Goal: Transaction & Acquisition: Purchase product/service

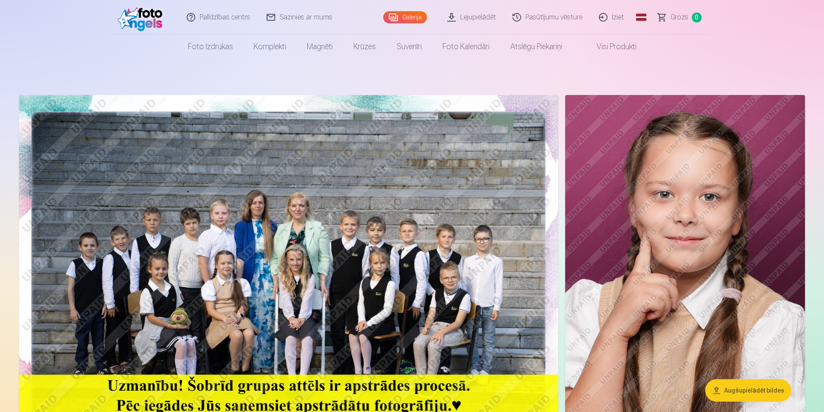
click at [614, 46] on link "Visi produkti" at bounding box center [609, 47] width 74 height 24
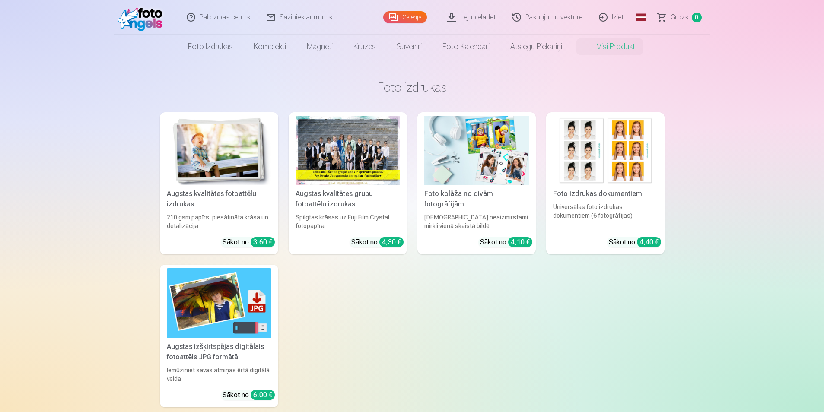
click at [353, 153] on div at bounding box center [347, 151] width 105 height 70
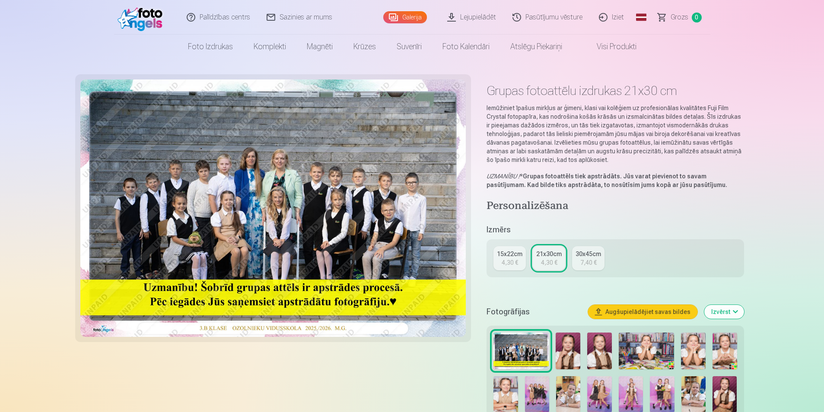
click at [504, 258] on link "15x22cm 4,30 €" at bounding box center [509, 258] width 32 height 24
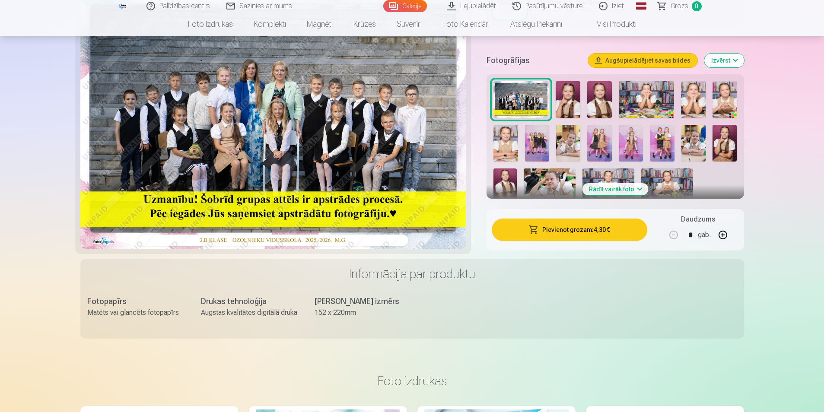
scroll to position [259, 0]
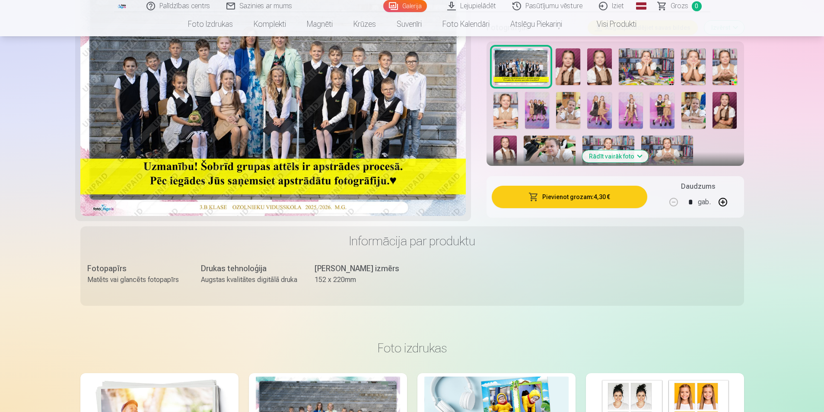
click at [573, 194] on button "Pievienot grozam : 4,30 €" at bounding box center [568, 197] width 155 height 22
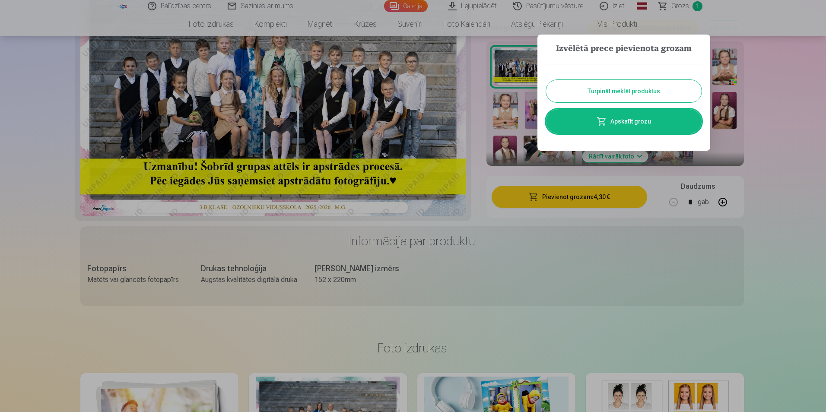
click at [619, 87] on button "Turpināt meklēt produktus" at bounding box center [623, 91] width 155 height 22
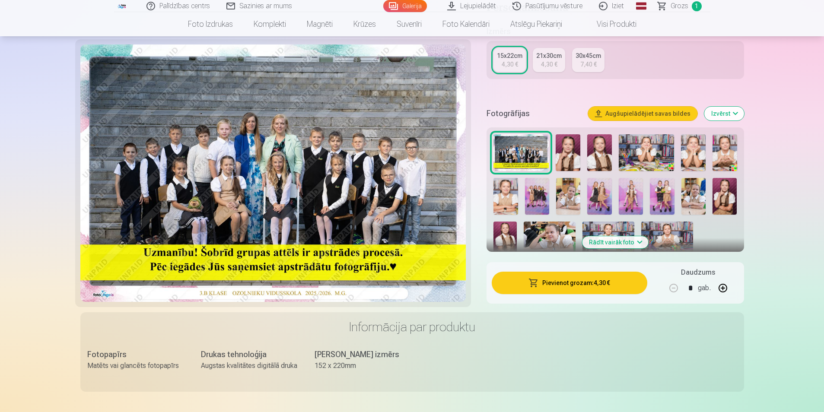
scroll to position [173, 0]
click at [569, 146] on img at bounding box center [567, 153] width 25 height 37
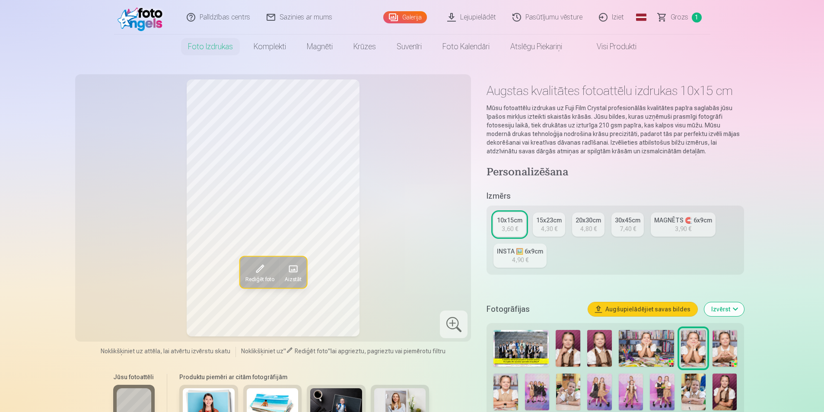
click at [603, 345] on img at bounding box center [599, 348] width 25 height 37
click at [636, 349] on img at bounding box center [645, 348] width 55 height 37
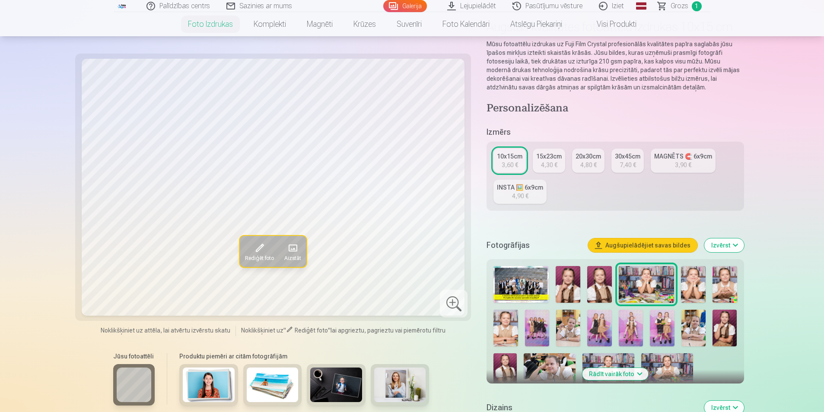
scroll to position [86, 0]
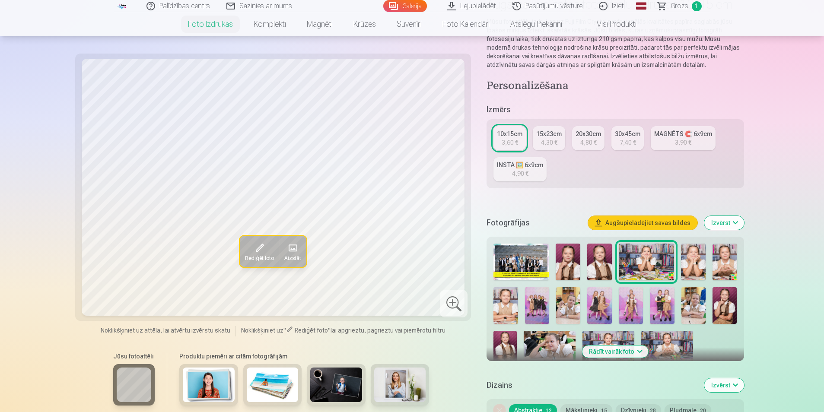
click at [700, 263] on img at bounding box center [693, 262] width 25 height 37
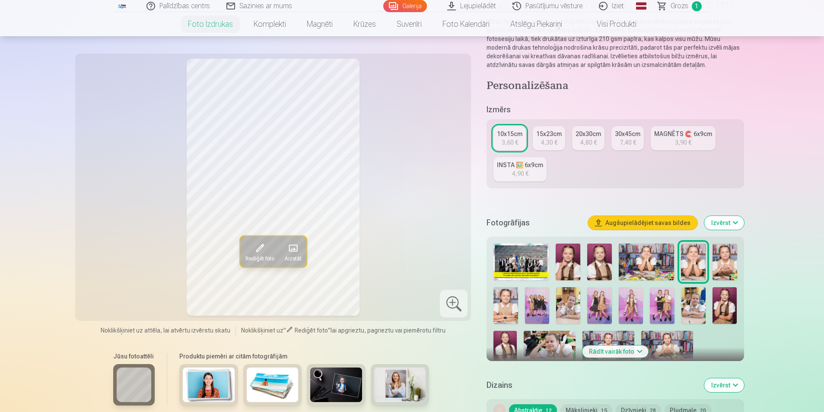
click at [718, 263] on img at bounding box center [724, 262] width 25 height 37
click at [503, 304] on img at bounding box center [505, 305] width 24 height 37
click at [532, 302] on img at bounding box center [537, 305] width 24 height 37
click at [574, 298] on img at bounding box center [568, 305] width 24 height 37
click at [597, 295] on img at bounding box center [599, 305] width 24 height 37
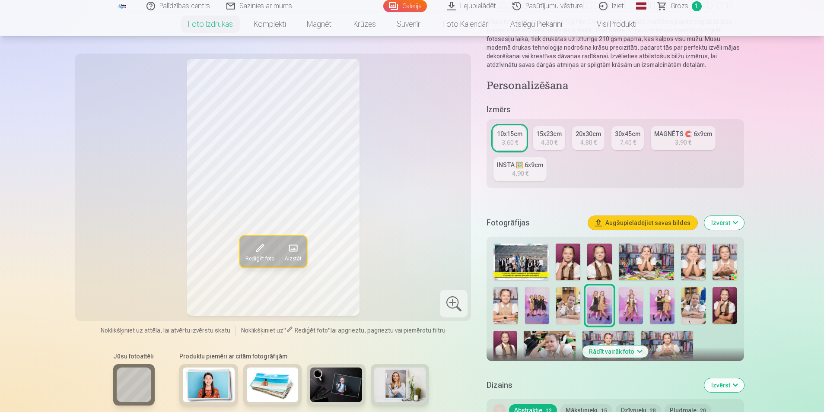
click at [628, 302] on img at bounding box center [630, 305] width 24 height 37
click at [659, 301] on img at bounding box center [662, 305] width 24 height 37
click at [697, 303] on img at bounding box center [693, 305] width 24 height 37
click at [724, 301] on img at bounding box center [724, 305] width 24 height 37
click at [532, 168] on div "INSTA 🖼️ 6x9cm" at bounding box center [520, 165] width 46 height 9
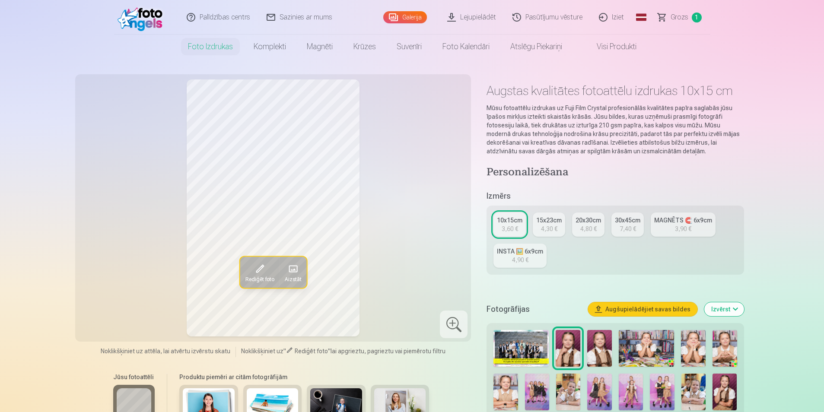
click at [672, 225] on link "MAGNĒTS 🧲 6x9cm 3,90 €" at bounding box center [682, 224] width 65 height 24
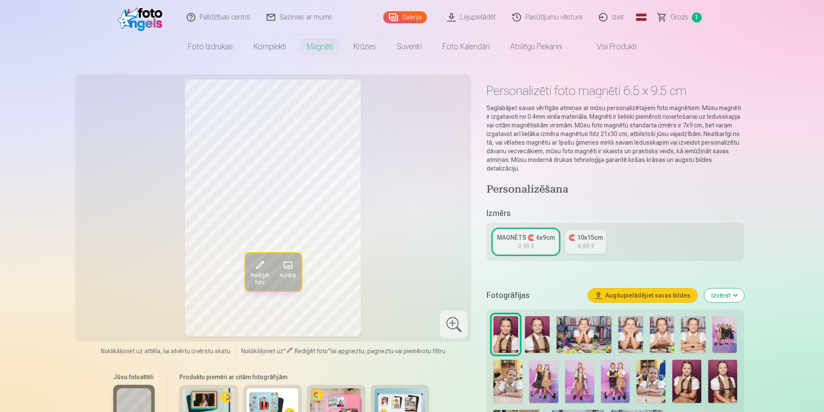
click at [534, 234] on link "MAGNĒTS 🧲 6x9cm 3,90 €" at bounding box center [525, 242] width 65 height 24
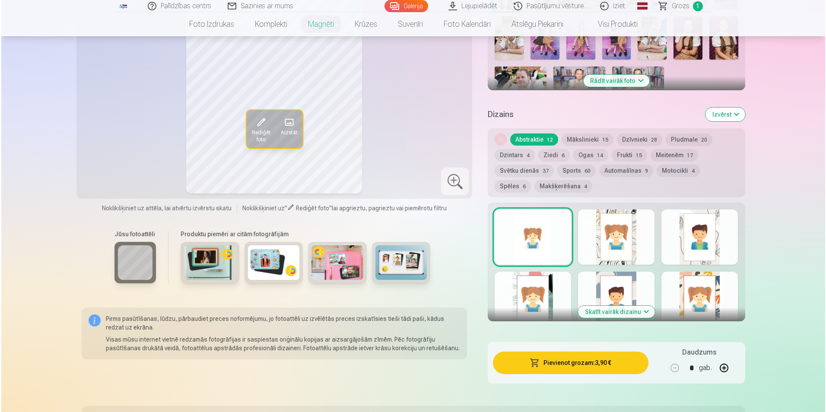
scroll to position [389, 0]
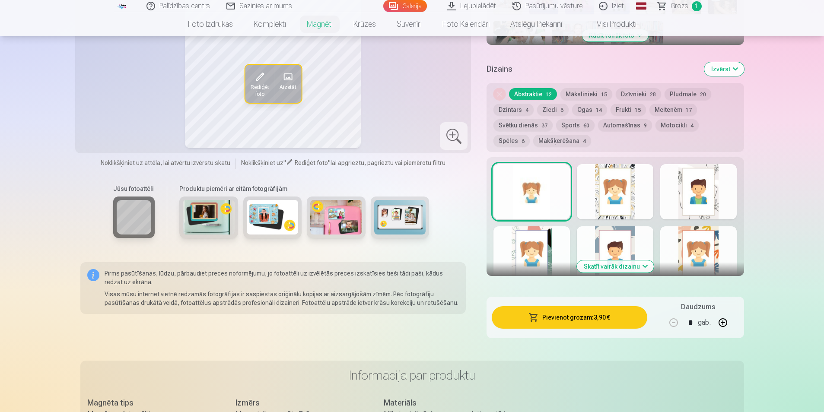
click at [570, 311] on button "Pievienot grozam : 3,90 €" at bounding box center [568, 317] width 155 height 22
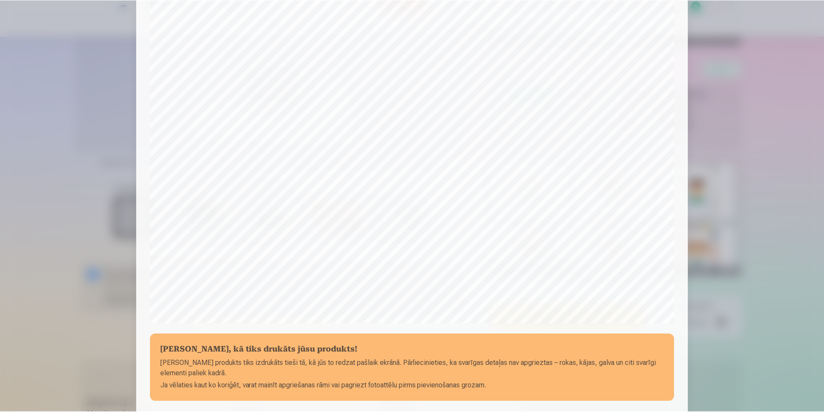
scroll to position [210, 0]
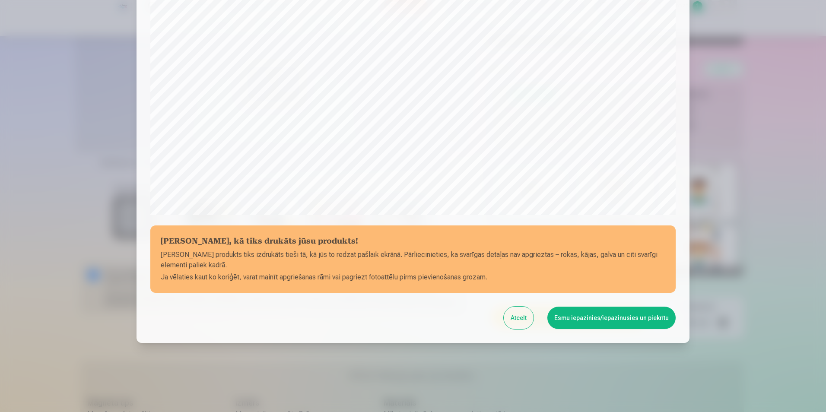
click at [594, 319] on button "Esmu iepazinies/iepazinusies un piekrītu" at bounding box center [611, 318] width 128 height 22
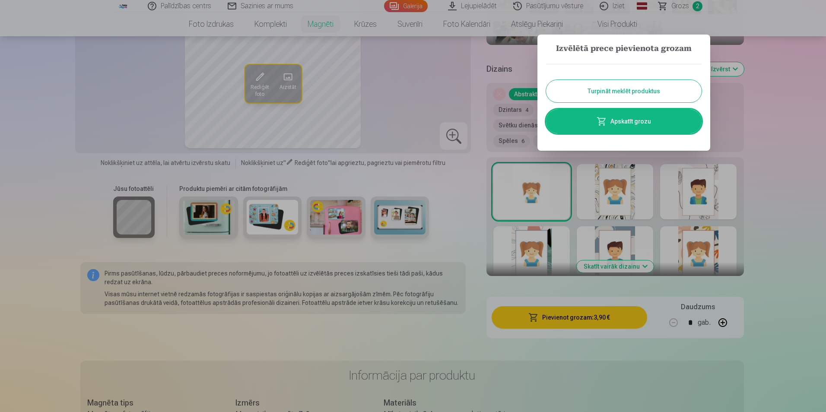
click at [627, 92] on button "Turpināt meklēt produktus" at bounding box center [623, 91] width 155 height 22
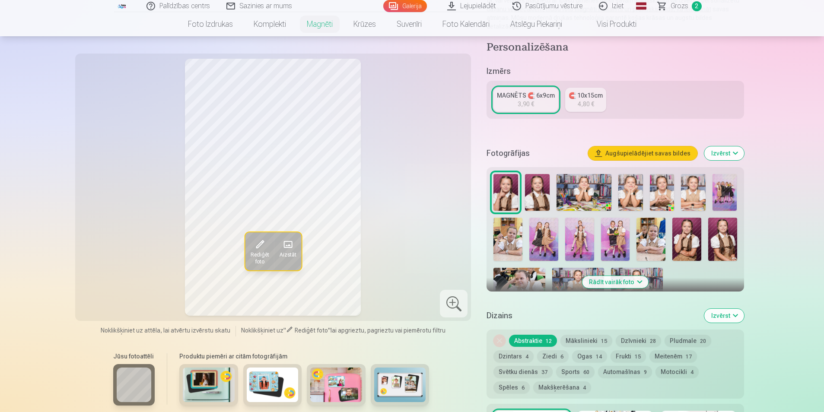
scroll to position [130, 0]
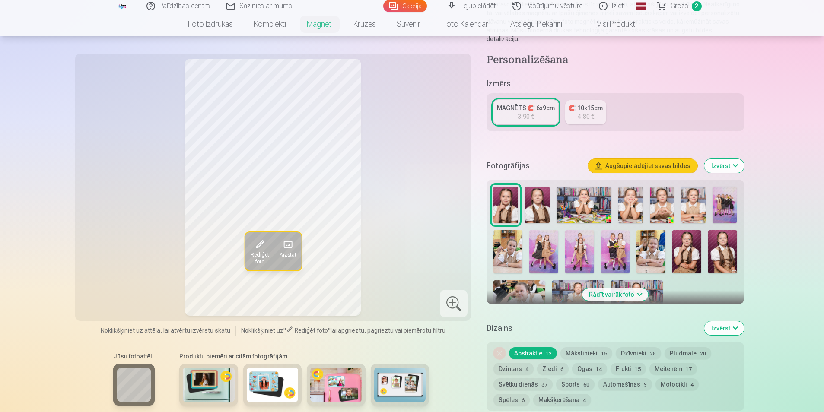
click at [585, 202] on img at bounding box center [583, 205] width 55 height 37
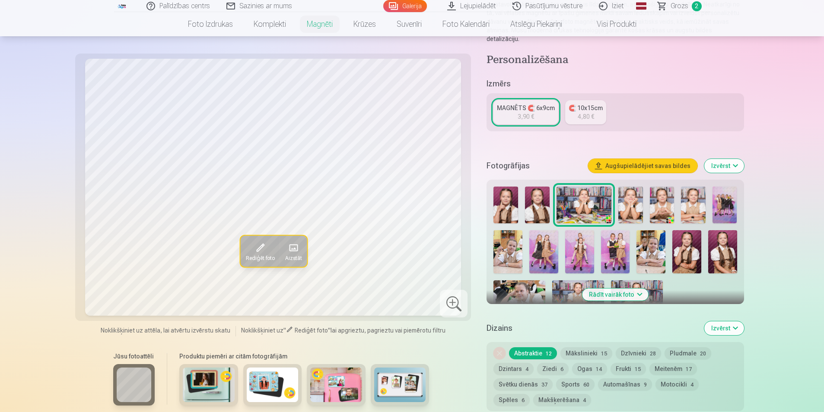
click at [726, 197] on img at bounding box center [724, 205] width 25 height 37
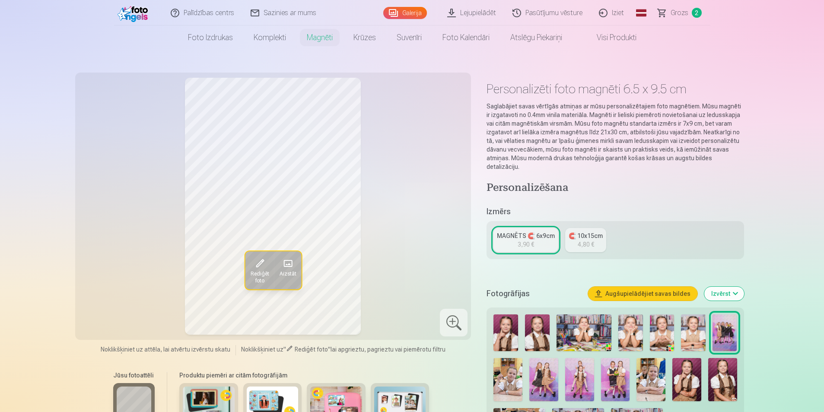
scroll to position [0, 0]
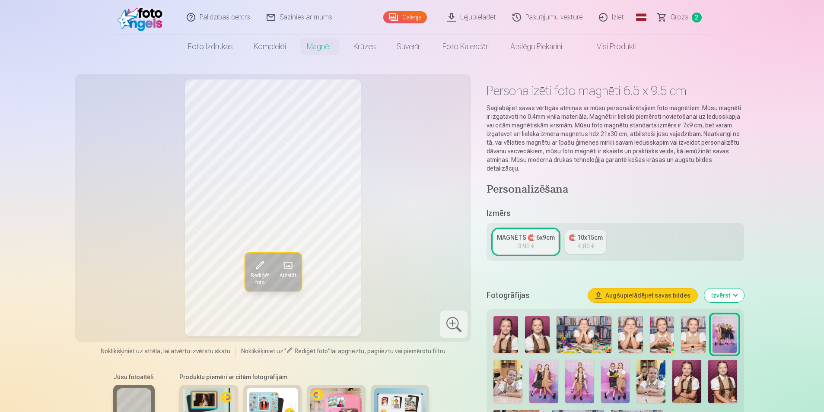
click at [615, 45] on link "Visi produkti" at bounding box center [609, 47] width 74 height 24
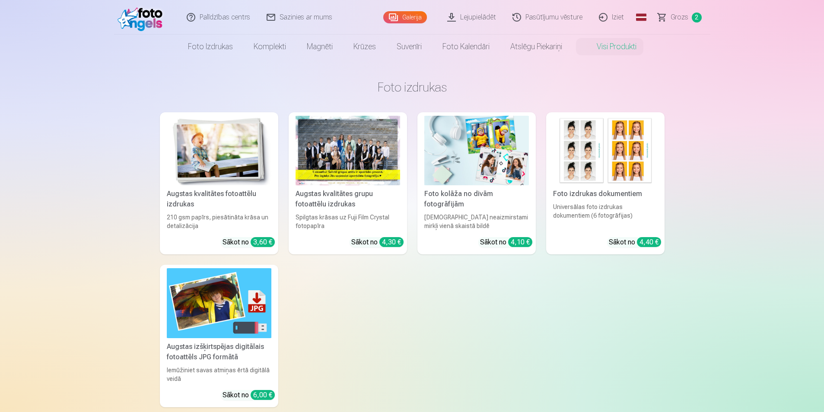
click at [368, 160] on div at bounding box center [347, 151] width 105 height 70
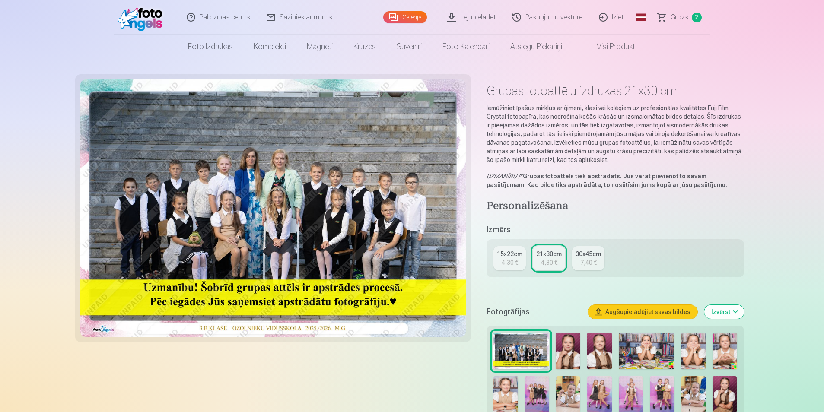
click at [506, 262] on div "4,30 €" at bounding box center [509, 262] width 16 height 9
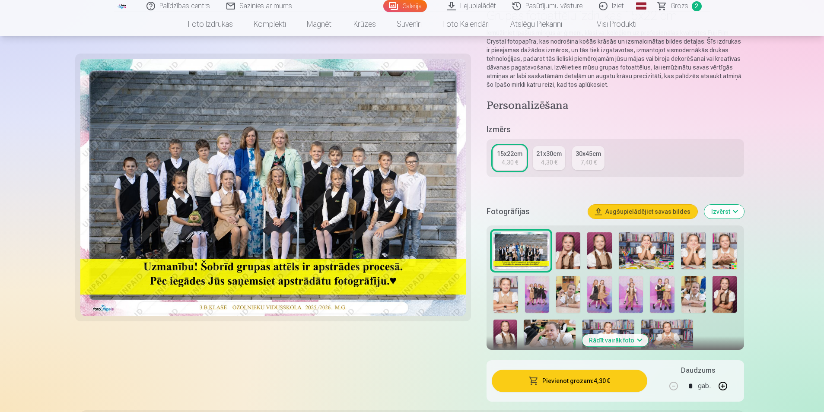
scroll to position [86, 0]
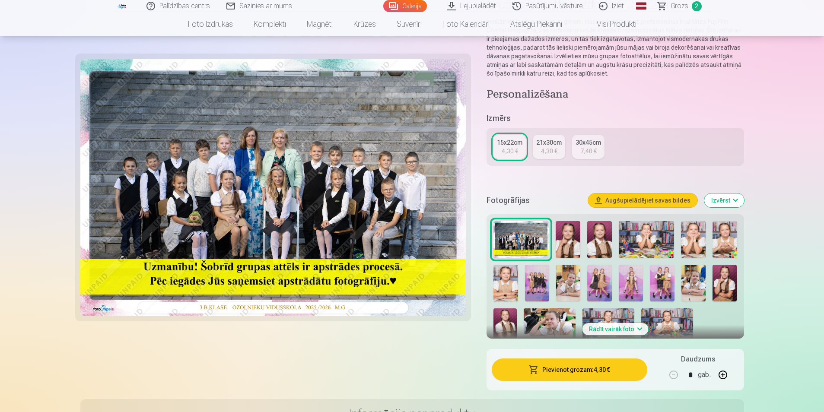
click at [532, 281] on img at bounding box center [537, 283] width 24 height 37
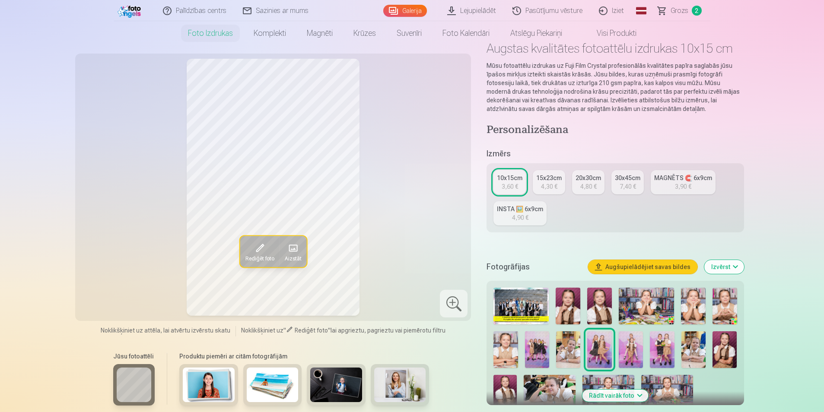
scroll to position [43, 0]
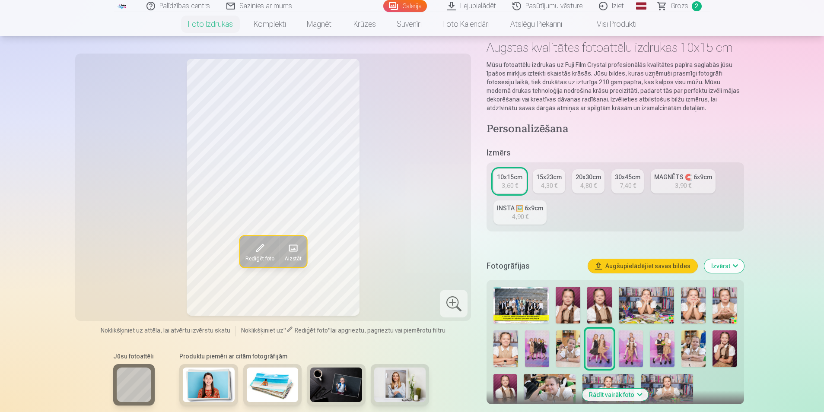
click at [539, 349] on img at bounding box center [537, 348] width 24 height 37
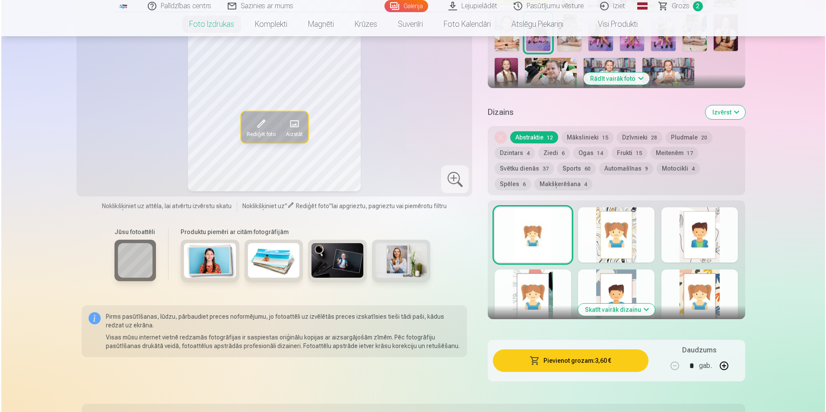
scroll to position [389, 0]
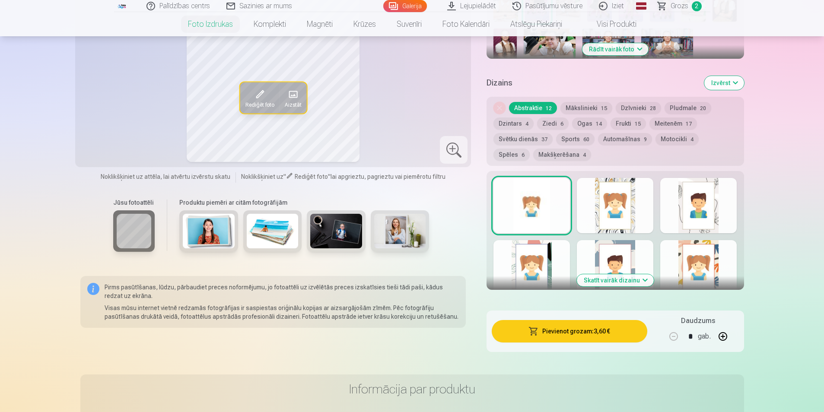
click at [564, 329] on button "Pievienot grozam : 3,60 €" at bounding box center [568, 331] width 155 height 22
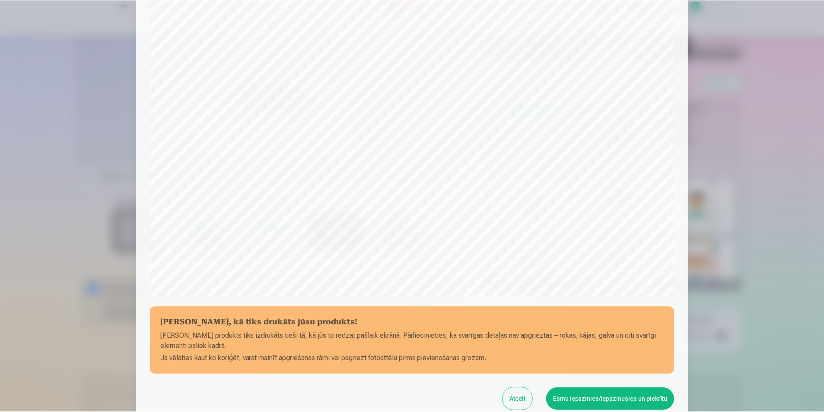
scroll to position [210, 0]
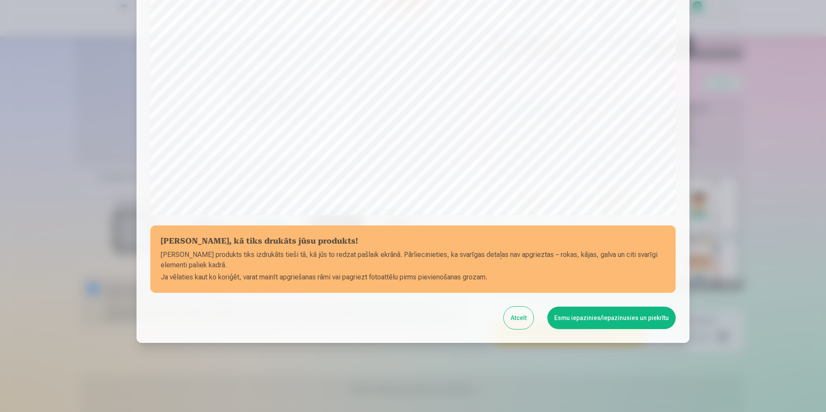
click at [605, 317] on button "Esmu iepazinies/iepazinusies un piekrītu" at bounding box center [611, 318] width 128 height 22
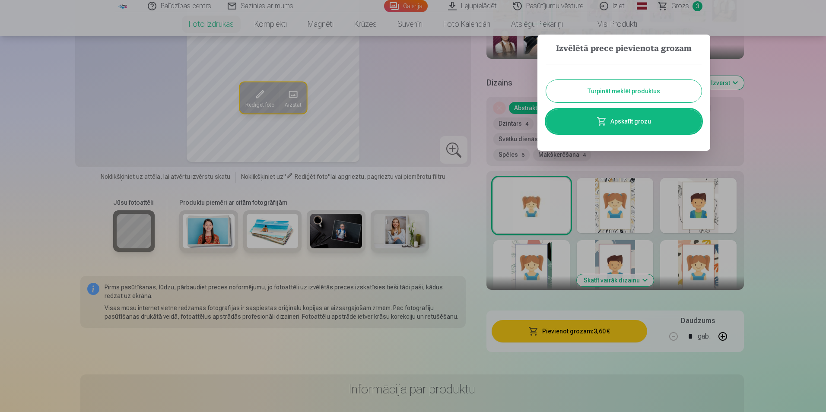
click at [633, 95] on button "Turpināt meklēt produktus" at bounding box center [623, 91] width 155 height 22
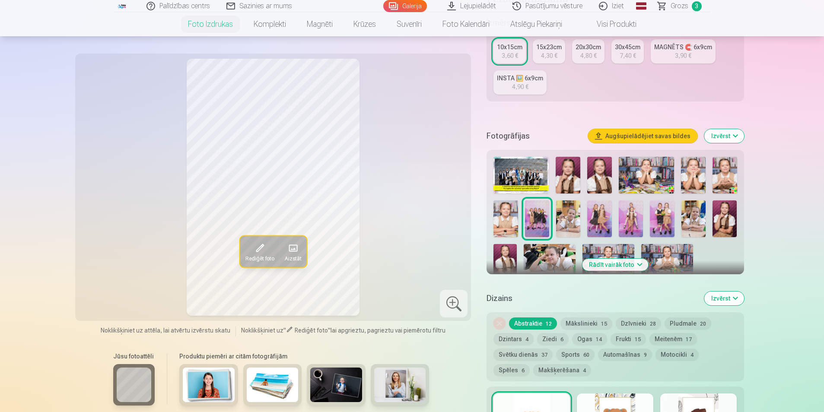
scroll to position [173, 0]
click at [639, 168] on img at bounding box center [645, 175] width 55 height 37
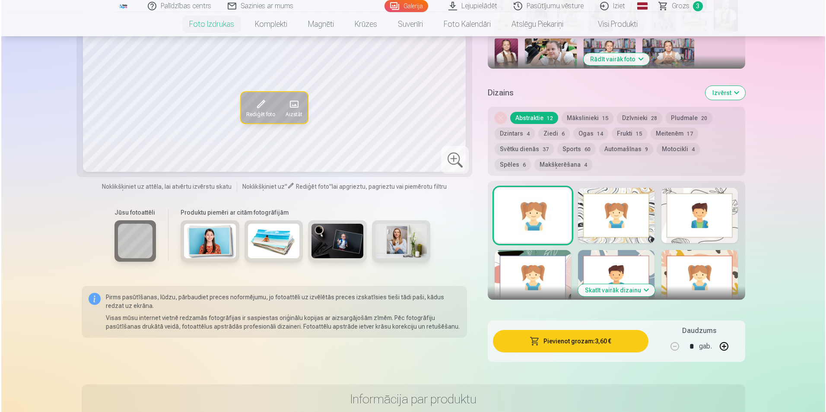
scroll to position [389, 0]
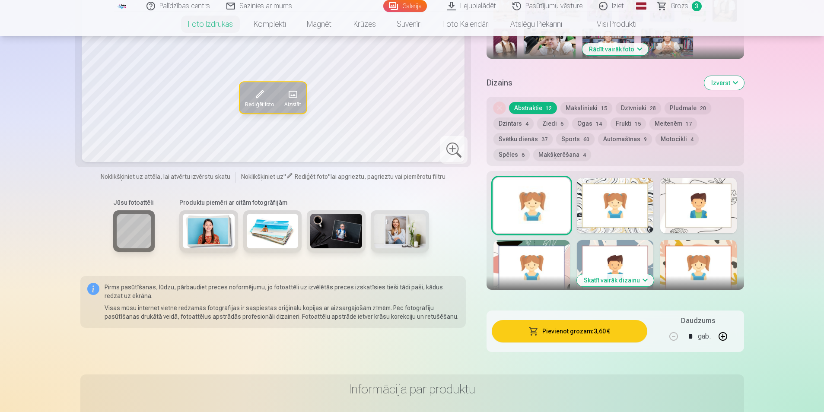
click at [556, 330] on button "Pievienot grozam : 3,60 €" at bounding box center [568, 331] width 155 height 22
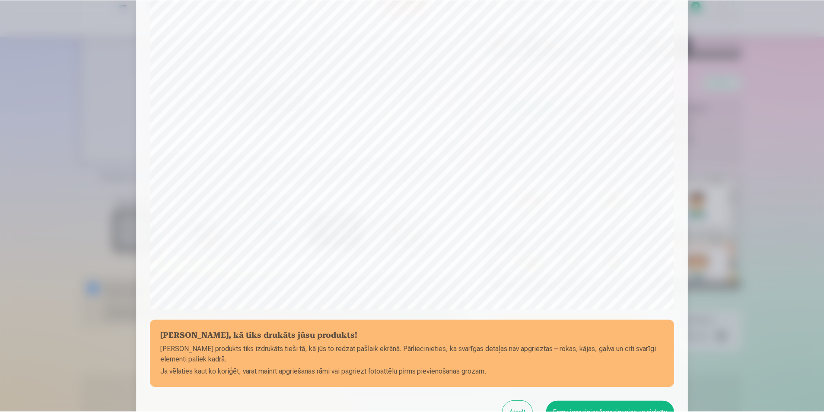
scroll to position [210, 0]
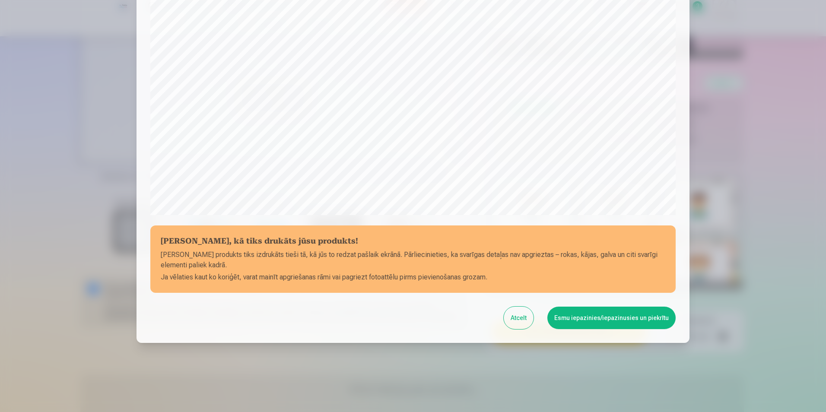
click at [568, 314] on button "Esmu iepazinies/iepazinusies un piekrītu" at bounding box center [611, 318] width 128 height 22
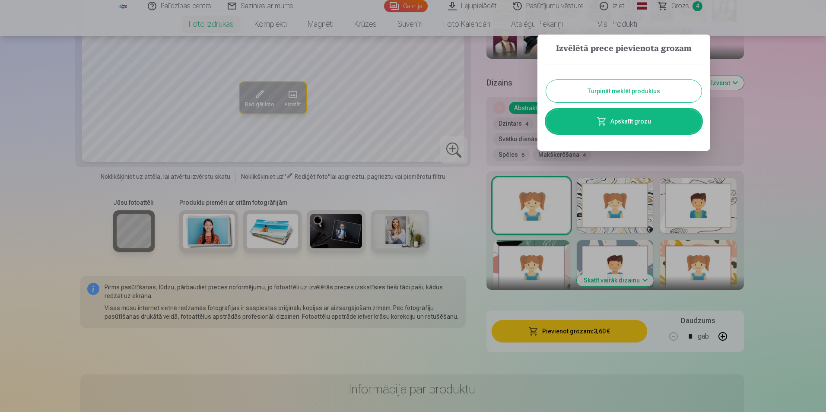
click at [628, 91] on button "Turpināt meklēt produktus" at bounding box center [623, 91] width 155 height 22
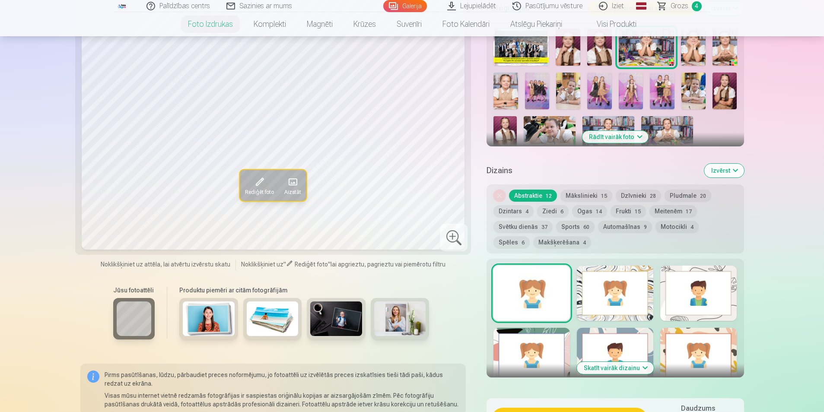
scroll to position [216, 0]
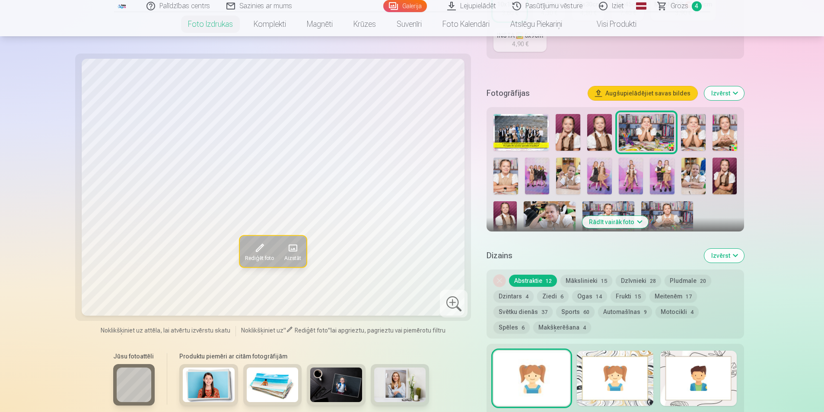
click at [570, 127] on img at bounding box center [567, 132] width 25 height 37
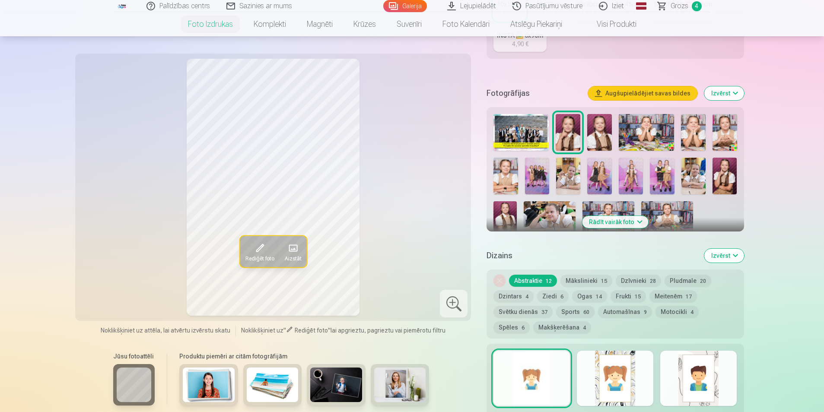
click at [596, 134] on img at bounding box center [599, 132] width 25 height 37
click at [690, 132] on img at bounding box center [693, 132] width 25 height 37
click at [573, 132] on img at bounding box center [567, 132] width 25 height 37
click at [695, 129] on img at bounding box center [693, 132] width 25 height 37
click at [725, 127] on img at bounding box center [724, 132] width 25 height 37
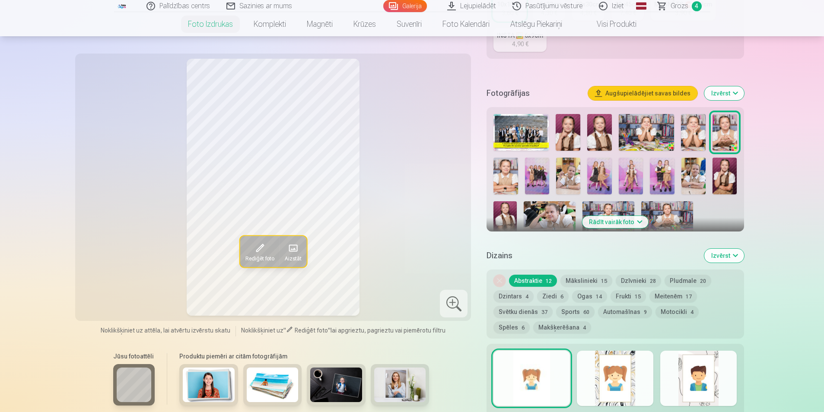
click at [512, 179] on img at bounding box center [505, 176] width 24 height 37
click at [568, 182] on img at bounding box center [568, 176] width 24 height 37
click at [564, 139] on img at bounding box center [567, 132] width 25 height 37
click at [691, 182] on img at bounding box center [693, 176] width 24 height 37
click at [721, 179] on img at bounding box center [724, 176] width 24 height 37
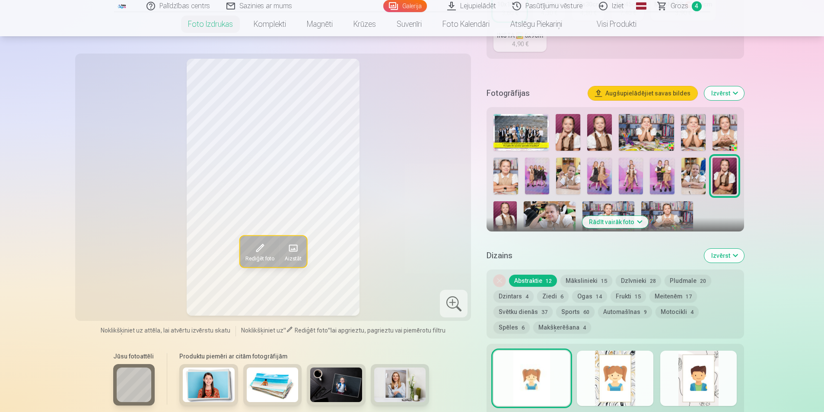
click at [569, 131] on img at bounding box center [567, 132] width 25 height 37
click at [719, 174] on img at bounding box center [724, 176] width 24 height 37
click at [566, 137] on img at bounding box center [567, 132] width 25 height 37
click at [729, 178] on img at bounding box center [724, 176] width 24 height 37
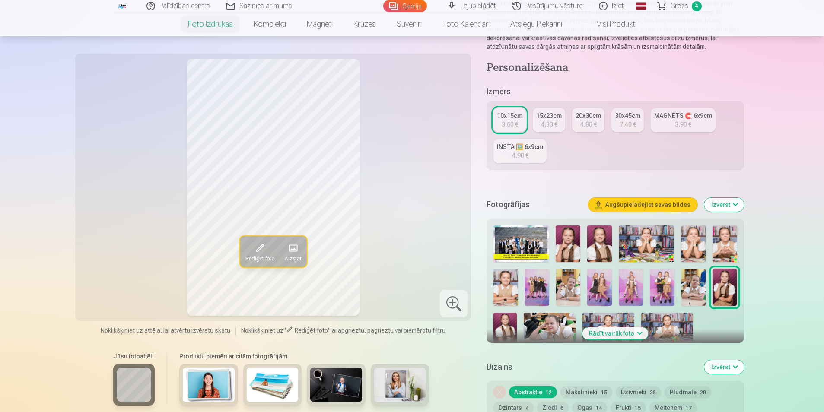
scroll to position [86, 0]
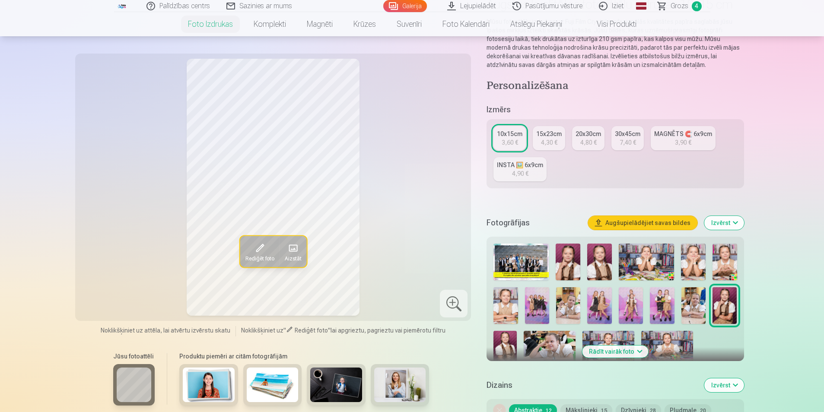
click at [663, 134] on div "MAGNĒTS 🧲 6x9cm" at bounding box center [683, 134] width 58 height 9
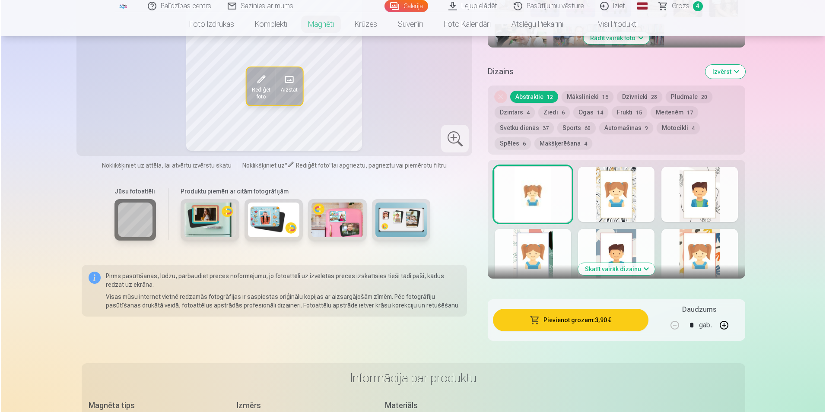
scroll to position [389, 0]
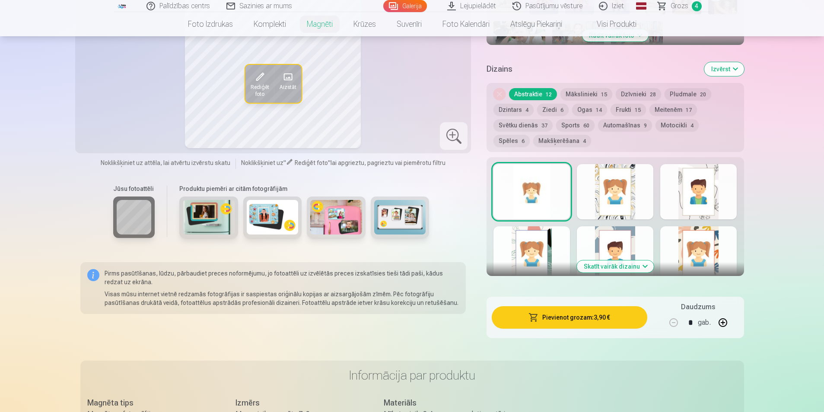
click at [557, 306] on button "Pievienot grozam : 3,90 €" at bounding box center [568, 317] width 155 height 22
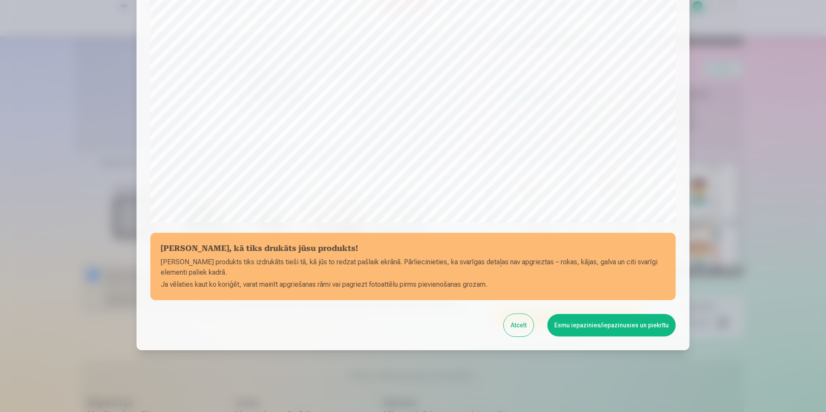
scroll to position [210, 0]
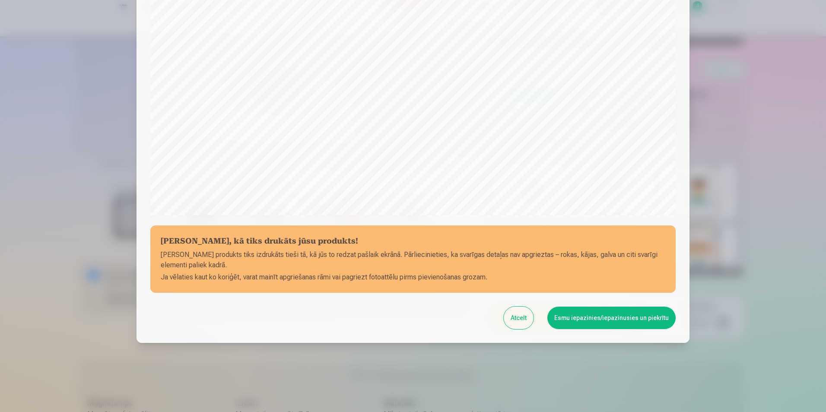
click at [596, 320] on button "Esmu iepazinies/iepazinusies un piekrītu" at bounding box center [611, 318] width 128 height 22
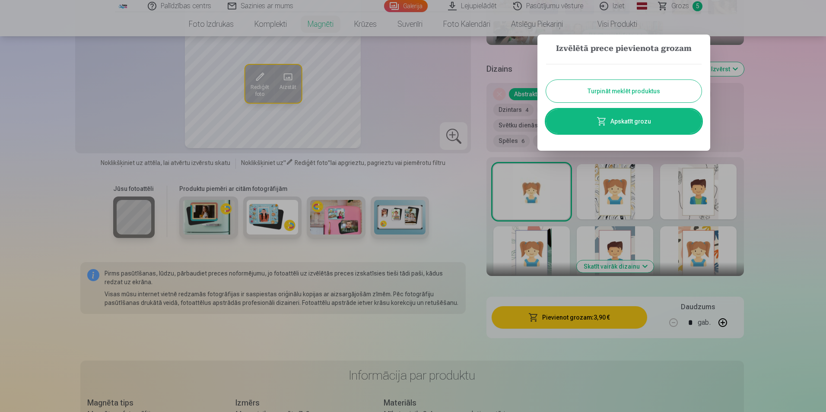
click at [631, 118] on link "Apskatīt grozu" at bounding box center [623, 121] width 155 height 24
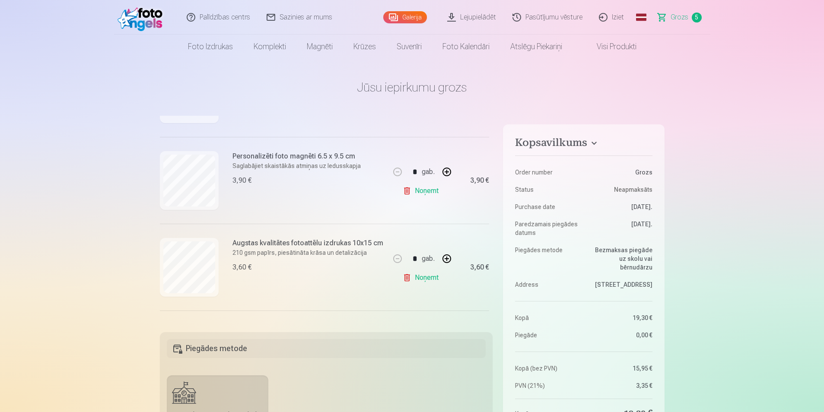
scroll to position [173, 0]
click at [422, 188] on link "Noņemt" at bounding box center [422, 189] width 39 height 17
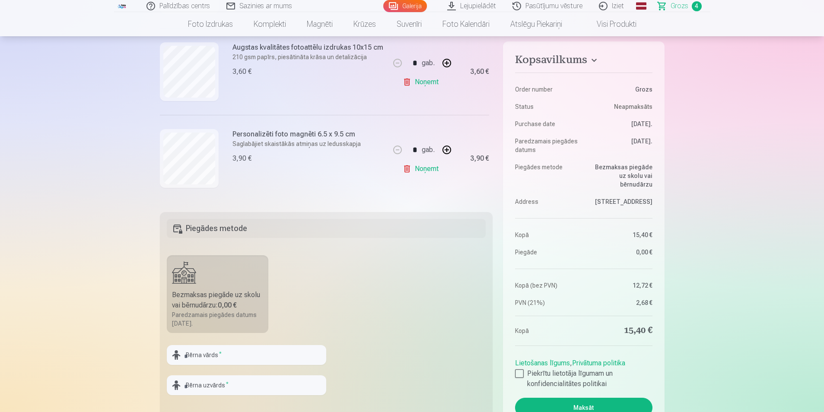
scroll to position [130, 0]
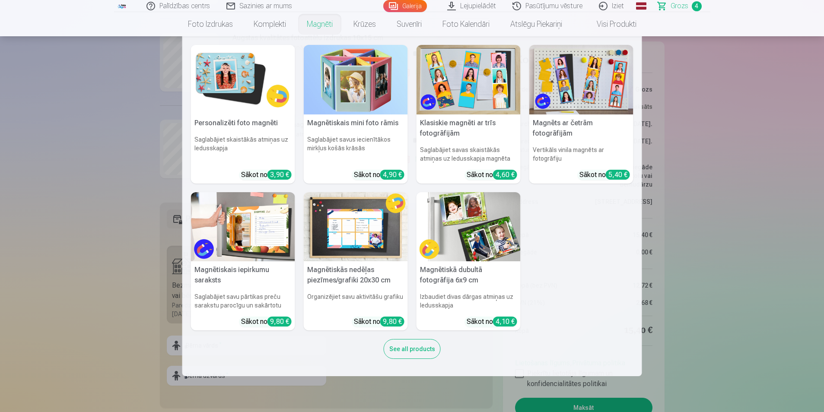
drag, startPoint x: 688, startPoint y: 149, endPoint x: 655, endPoint y: 139, distance: 34.8
click at [688, 149] on nav "Personalizēti foto magnēti Saglabājiet skaistākās atmiņas uz ledusskapja Sākot …" at bounding box center [412, 206] width 824 height 340
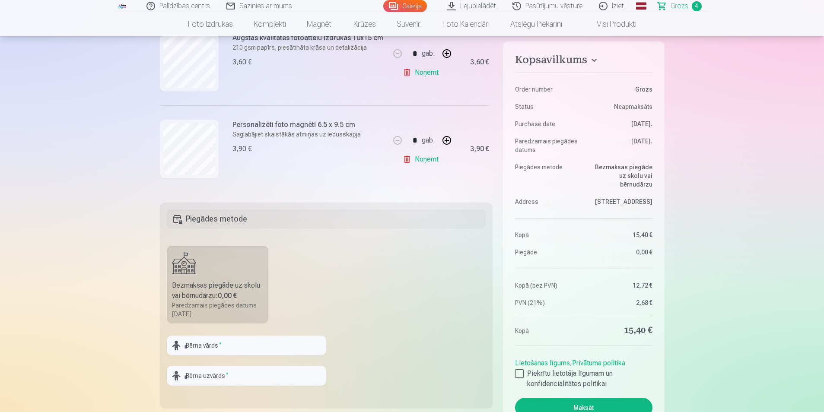
click at [406, 155] on link "Noņemt" at bounding box center [422, 159] width 39 height 17
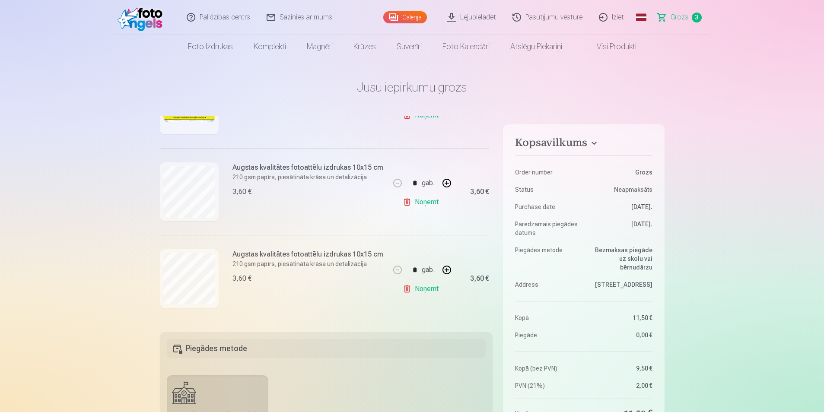
scroll to position [162, 0]
click at [617, 44] on link "Visi produkti" at bounding box center [609, 47] width 74 height 24
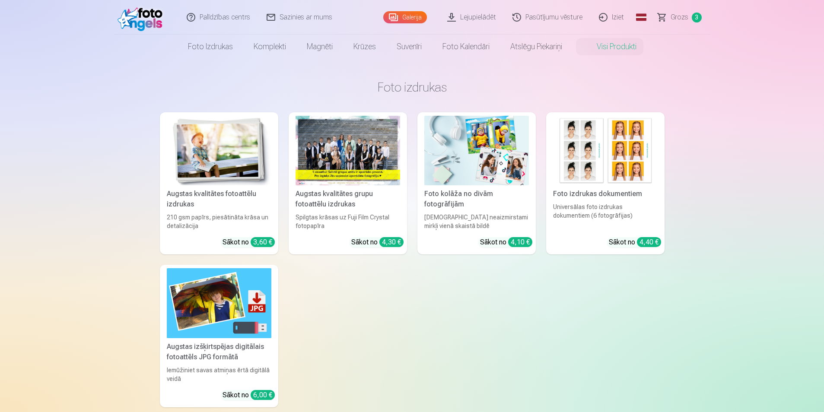
click at [368, 143] on div at bounding box center [347, 151] width 105 height 70
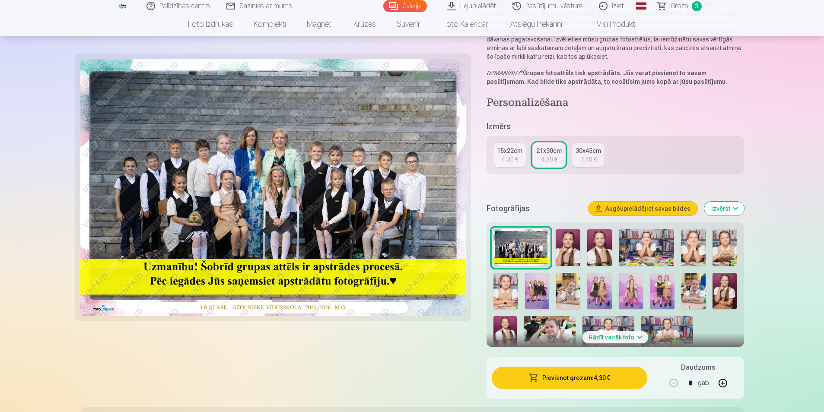
scroll to position [130, 0]
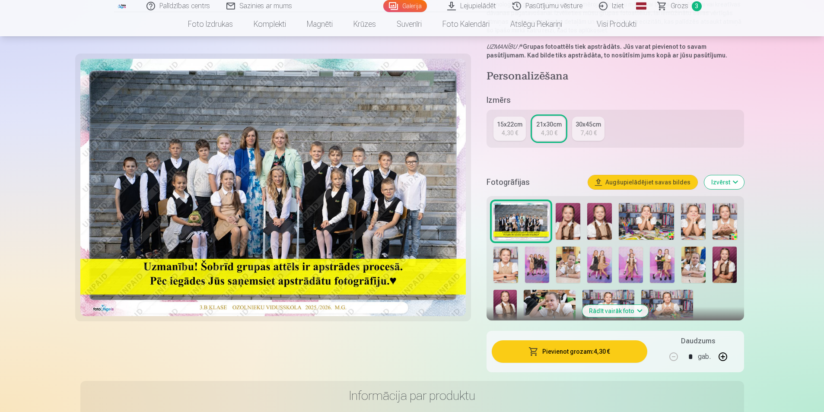
click at [721, 261] on img at bounding box center [724, 265] width 24 height 37
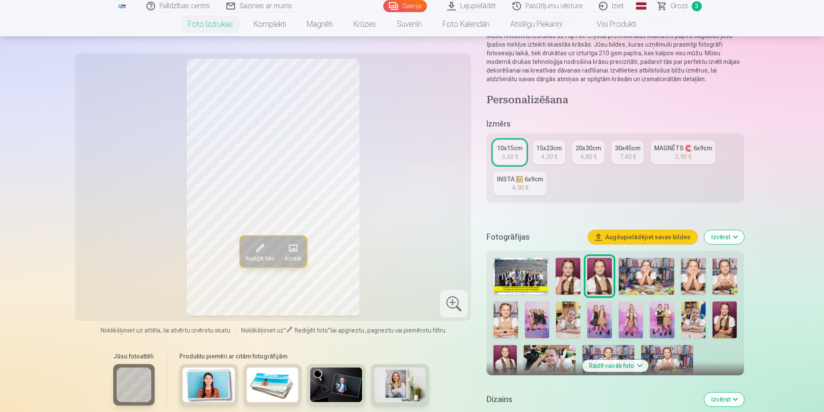
scroll to position [86, 0]
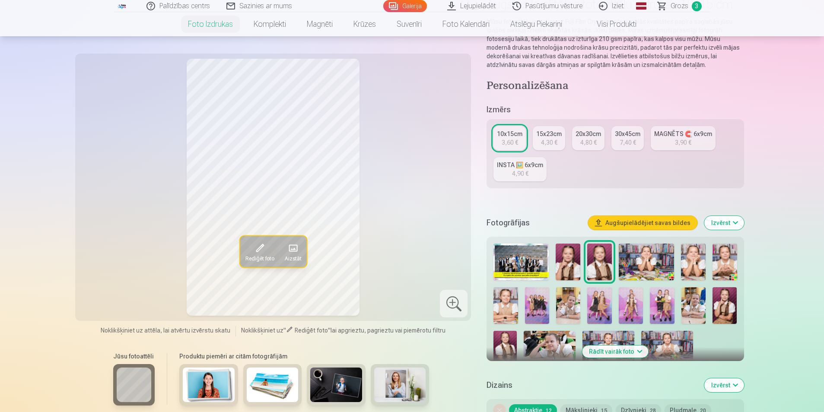
click at [719, 302] on img at bounding box center [724, 305] width 24 height 37
click at [681, 134] on div "MAGNĒTS 🧲 6x9cm" at bounding box center [683, 134] width 58 height 9
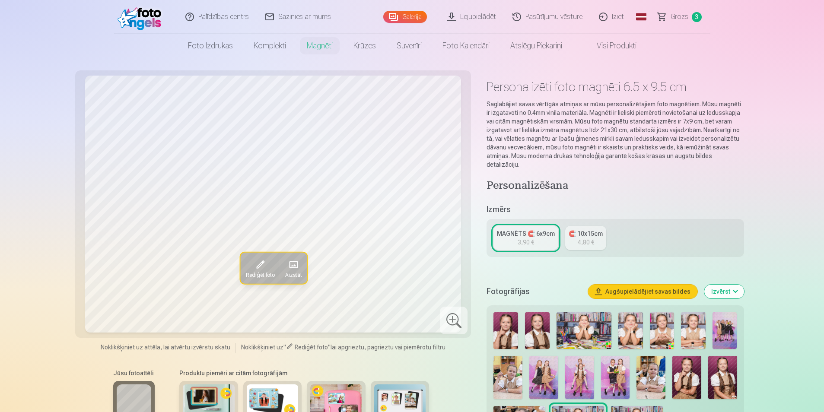
scroll to position [43, 0]
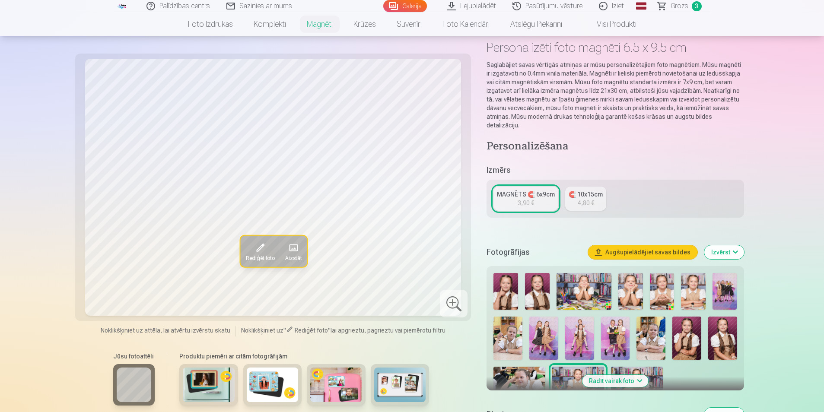
click at [688, 334] on img at bounding box center [686, 338] width 29 height 43
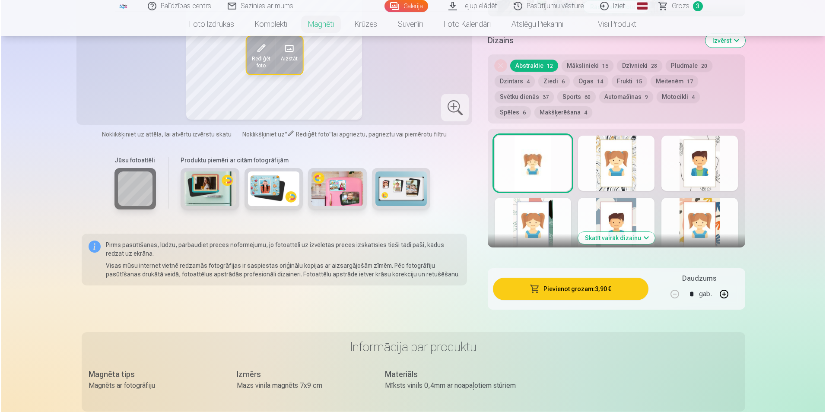
scroll to position [432, 0]
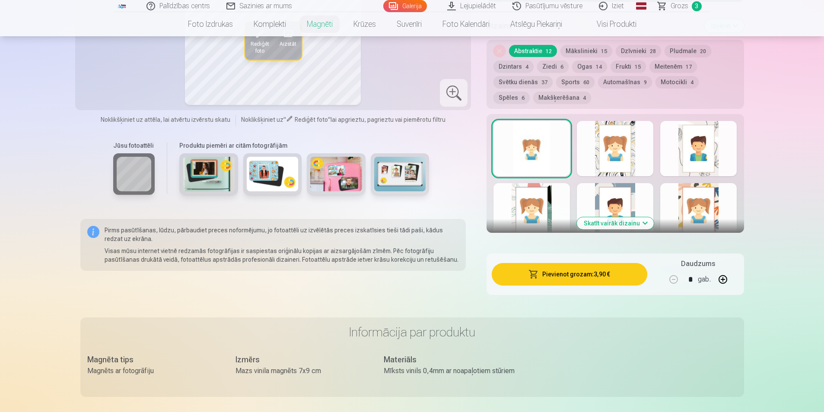
click at [578, 266] on button "Pievienot grozam : 3,90 €" at bounding box center [568, 274] width 155 height 22
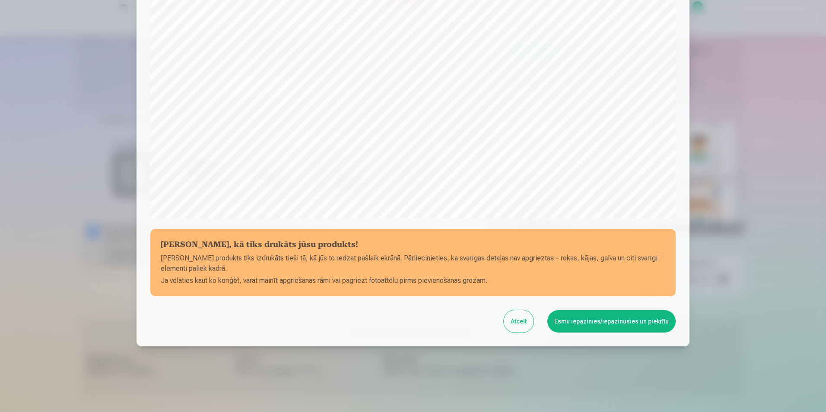
scroll to position [210, 0]
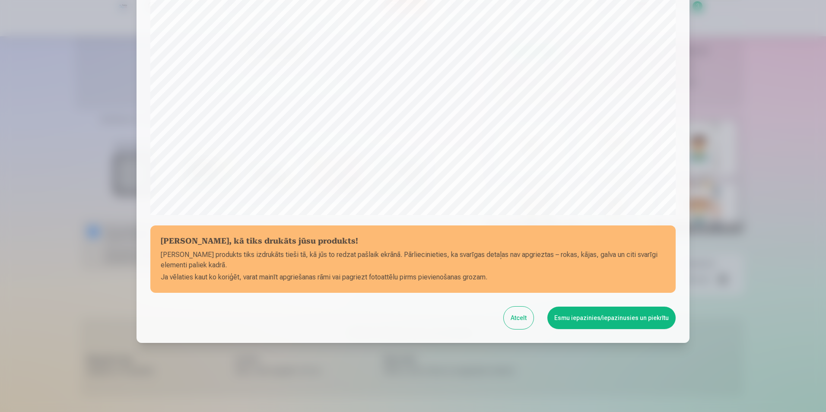
click at [610, 315] on button "Esmu iepazinies/iepazinusies un piekrītu" at bounding box center [611, 318] width 128 height 22
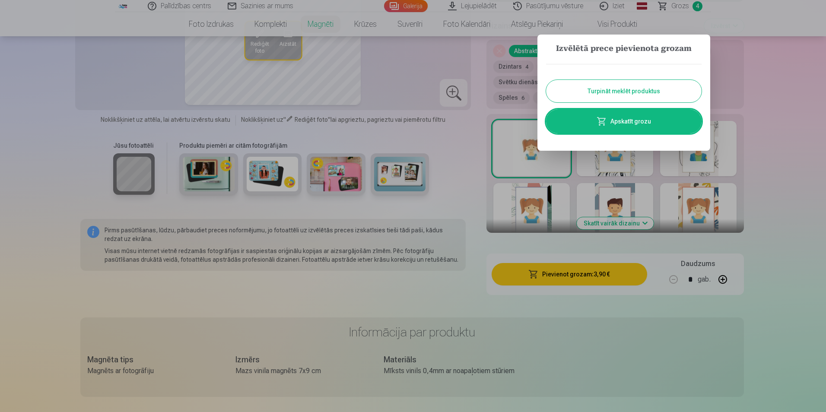
click at [628, 117] on link "Apskatīt grozu" at bounding box center [623, 121] width 155 height 24
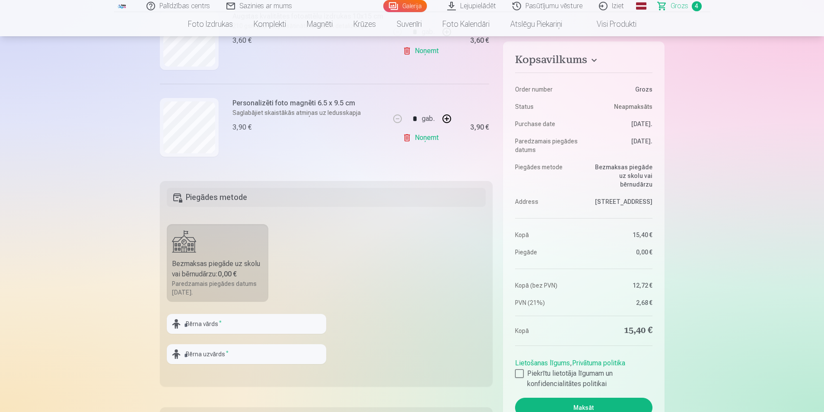
scroll to position [216, 0]
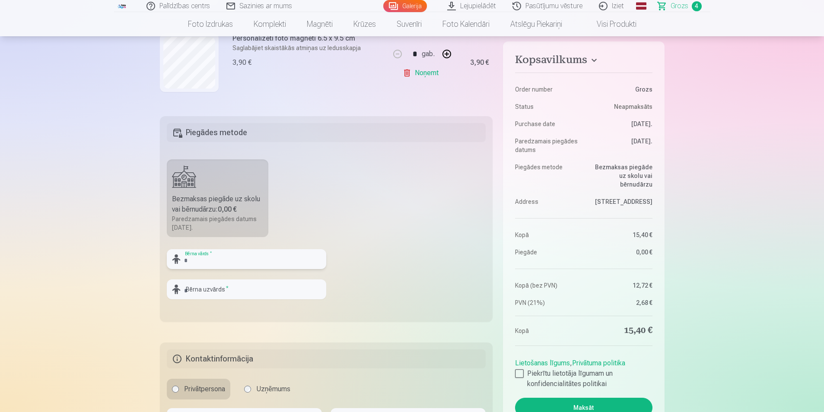
click at [201, 261] on input "text" at bounding box center [246, 259] width 159 height 20
type input "*"
type input "*******"
click at [200, 288] on input "text" at bounding box center [246, 289] width 159 height 20
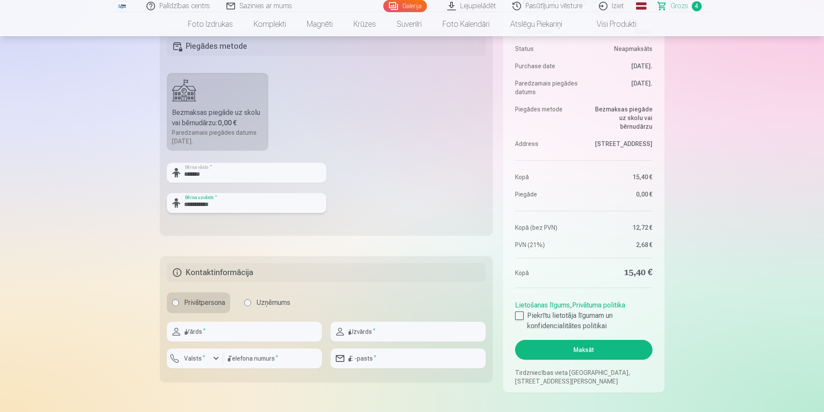
scroll to position [345, 0]
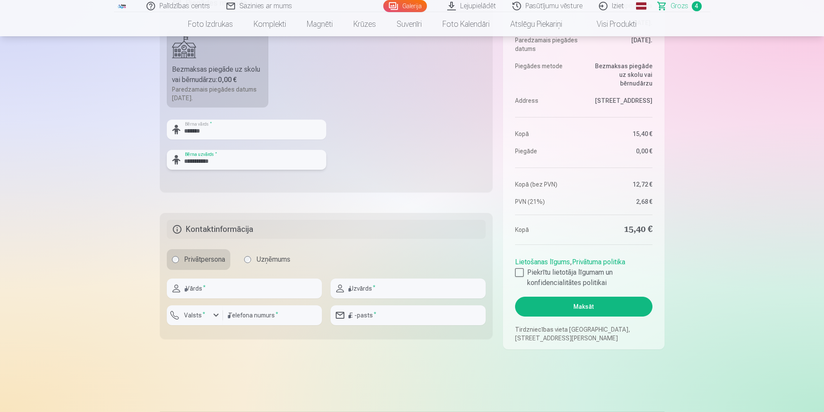
type input "**********"
click at [208, 289] on input "text" at bounding box center [244, 289] width 155 height 20
type input "*****"
click at [380, 286] on input "text" at bounding box center [407, 289] width 155 height 20
type input "**********"
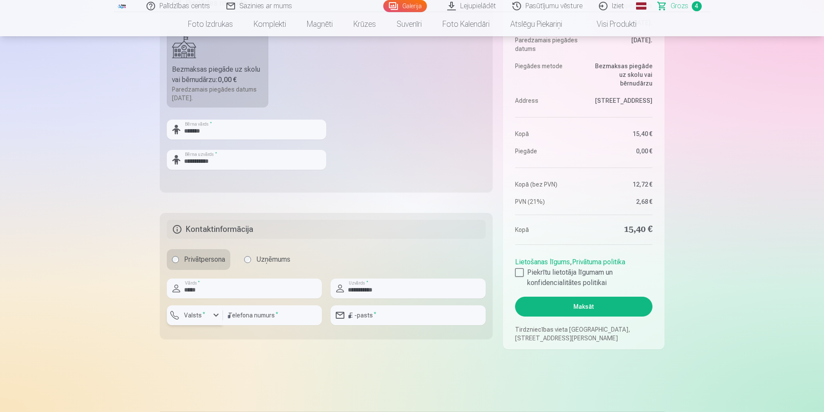
click at [195, 311] on label "Valsts *" at bounding box center [195, 315] width 28 height 9
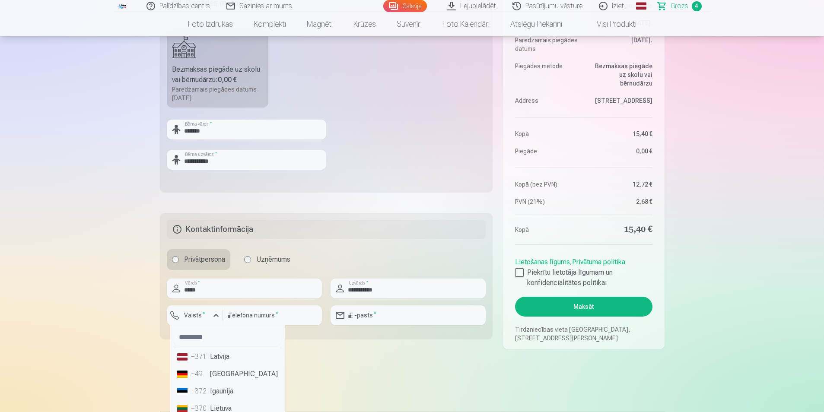
click at [210, 354] on li "+371 Latvija" at bounding box center [228, 356] width 108 height 17
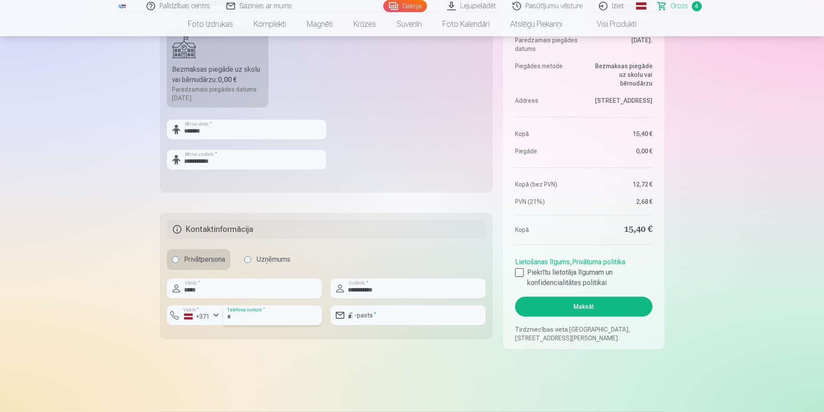
click at [276, 315] on input "number" at bounding box center [272, 315] width 99 height 20
type input "********"
click at [367, 316] on input "email" at bounding box center [407, 315] width 155 height 20
type input "**********"
click at [517, 271] on div at bounding box center [519, 272] width 9 height 9
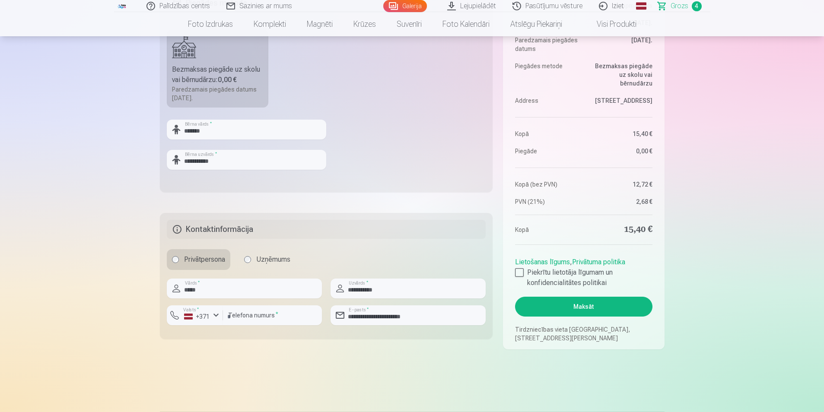
click at [580, 305] on button "Maksāt" at bounding box center [583, 307] width 137 height 20
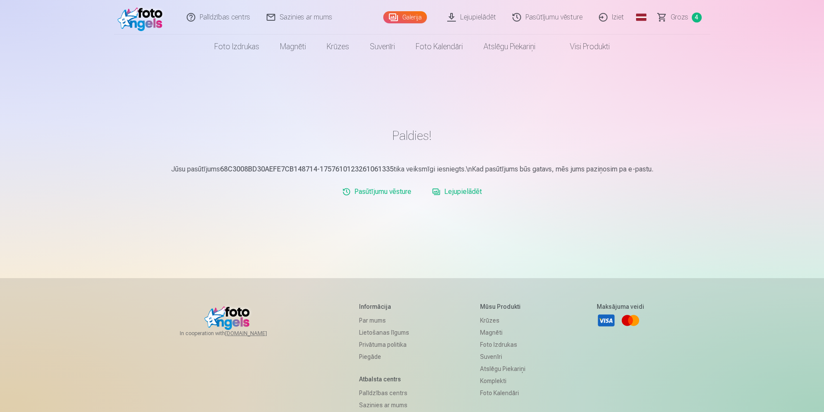
click at [612, 16] on link "Iziet" at bounding box center [611, 17] width 41 height 35
